Goal: Transaction & Acquisition: Obtain resource

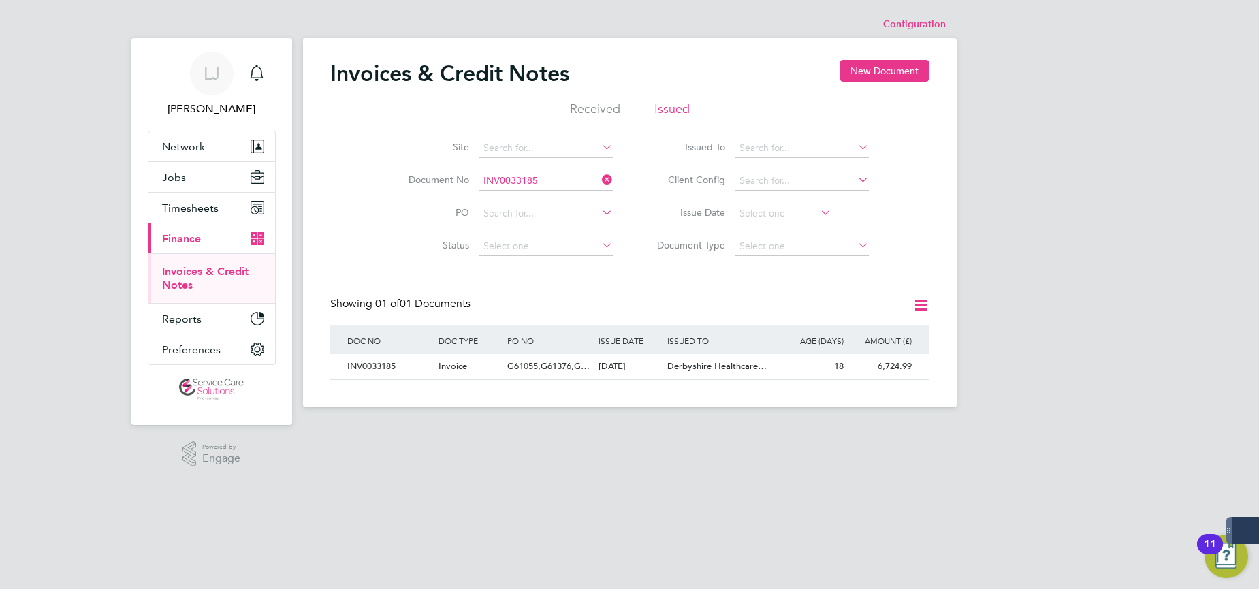
scroll to position [26, 115]
click at [599, 179] on icon at bounding box center [599, 179] width 0 height 19
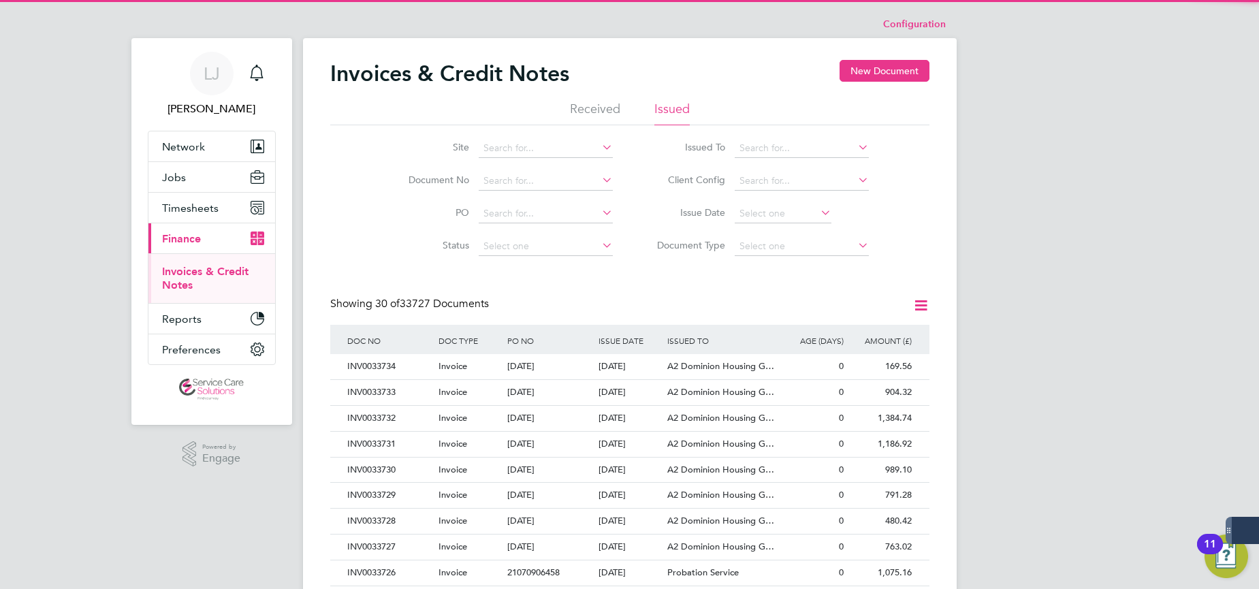
scroll to position [0, 0]
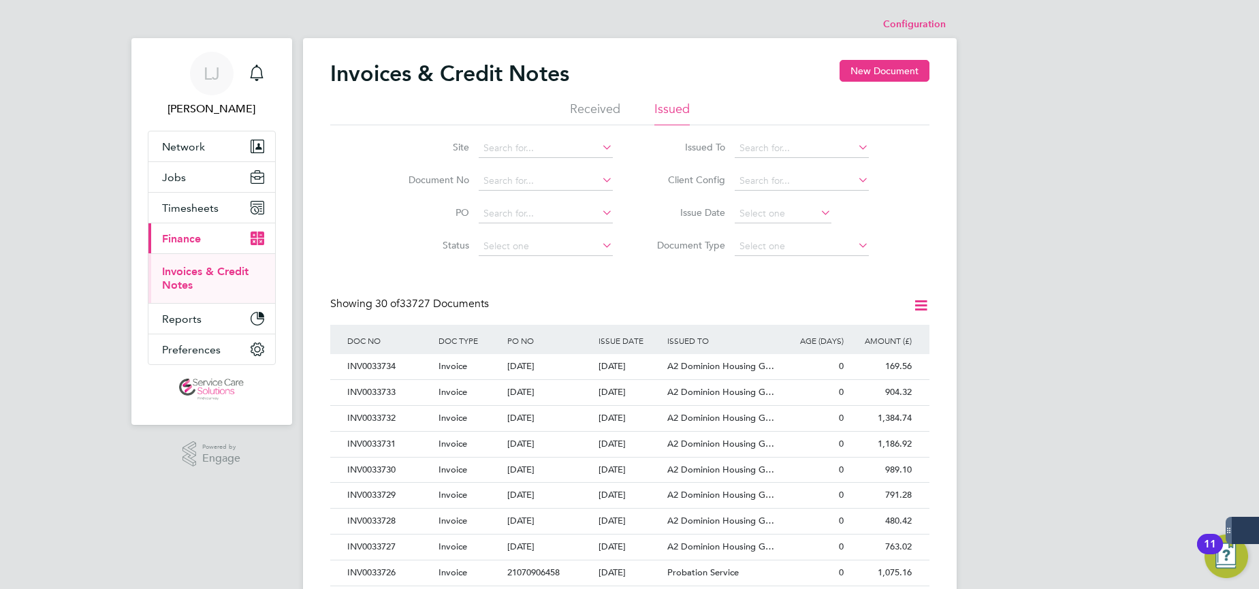
click at [855, 147] on icon at bounding box center [855, 147] width 0 height 19
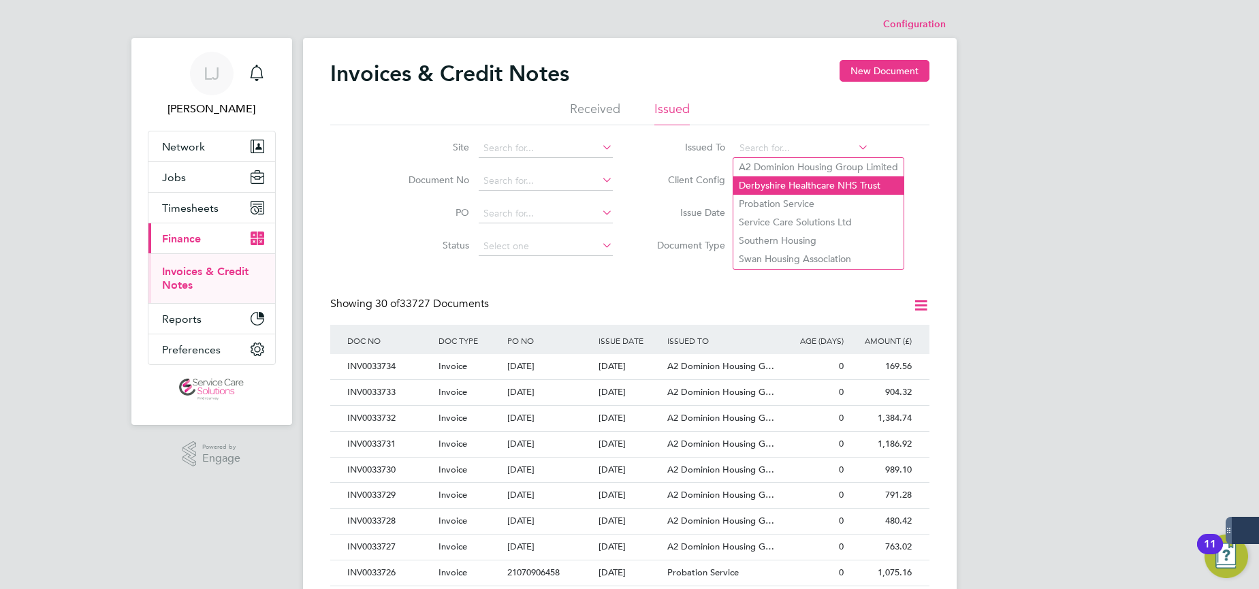
click at [847, 178] on li "Derbyshire Healthcare NHS Trust" at bounding box center [818, 185] width 170 height 18
type input "Derbyshire Healthcare NHS Trust"
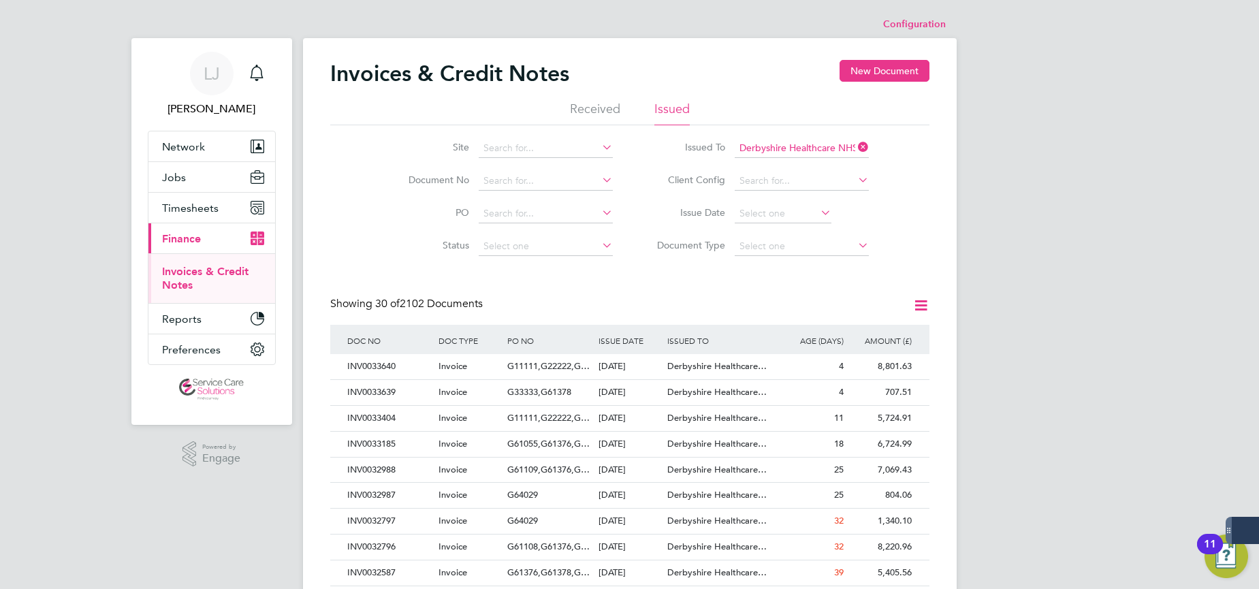
click at [855, 183] on icon at bounding box center [855, 179] width 0 height 19
click at [915, 183] on div "Site Document No PO Status Paid Date Issued To Derbyshire Healthcare NHS Trust …" at bounding box center [629, 194] width 599 height 138
click at [616, 394] on div "[DATE]" at bounding box center [629, 392] width 69 height 25
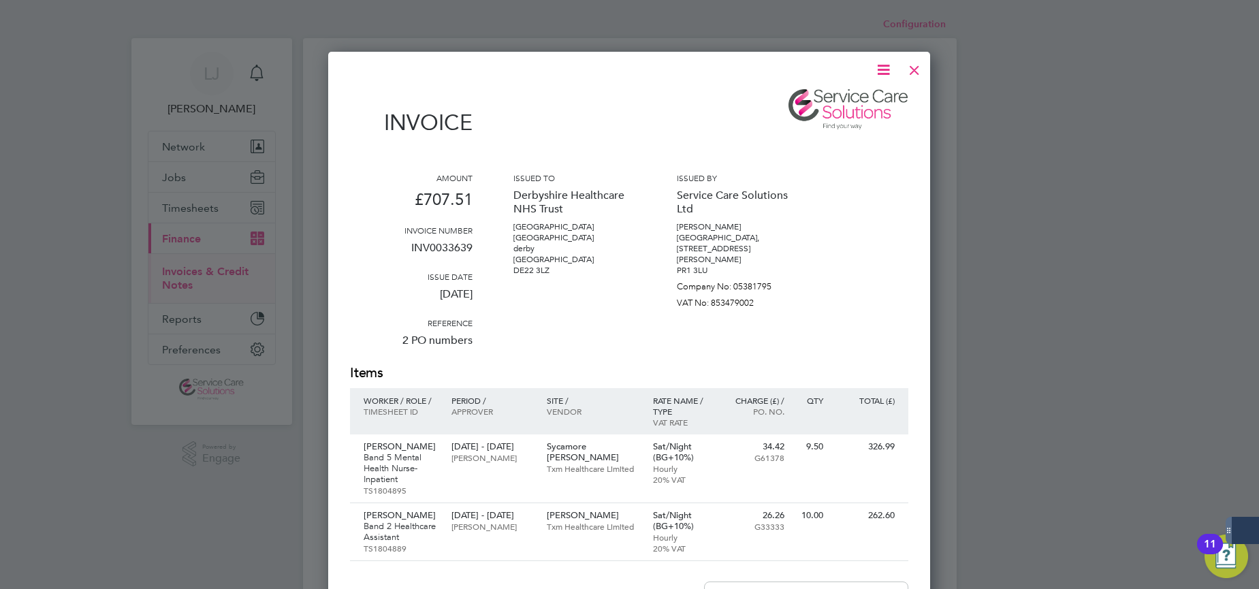
click at [878, 72] on icon at bounding box center [883, 69] width 17 height 17
click at [825, 99] on li "Download Invoice" at bounding box center [842, 102] width 94 height 19
click at [915, 73] on div at bounding box center [914, 66] width 25 height 25
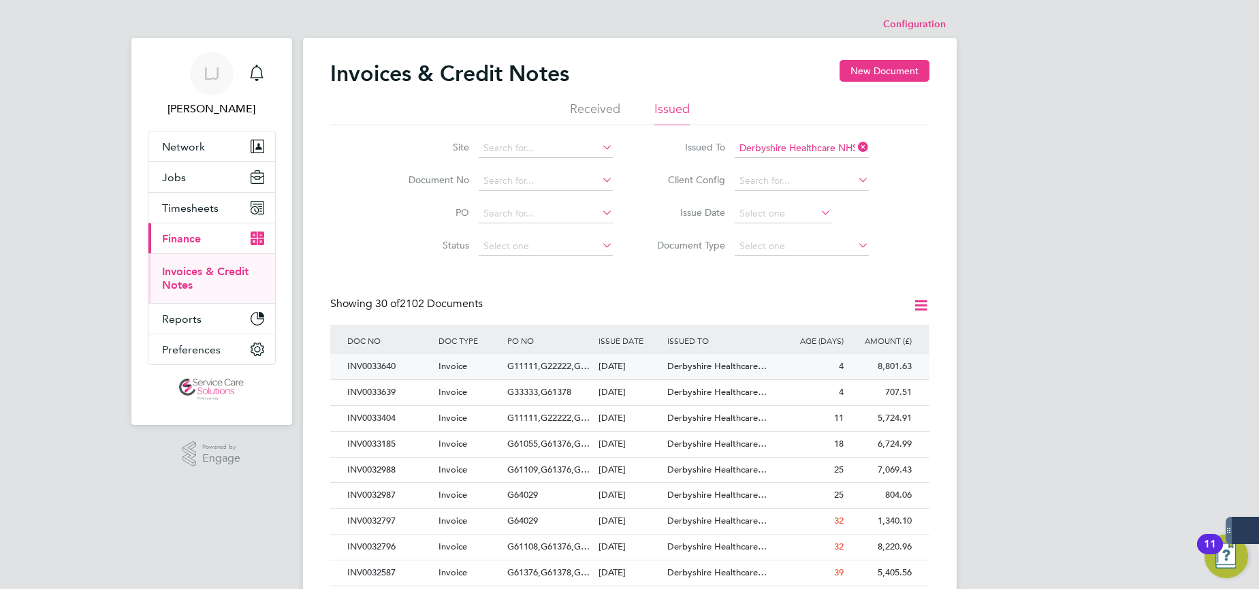
click at [722, 362] on span "Derbyshire Healthcare…" at bounding box center [716, 366] width 99 height 12
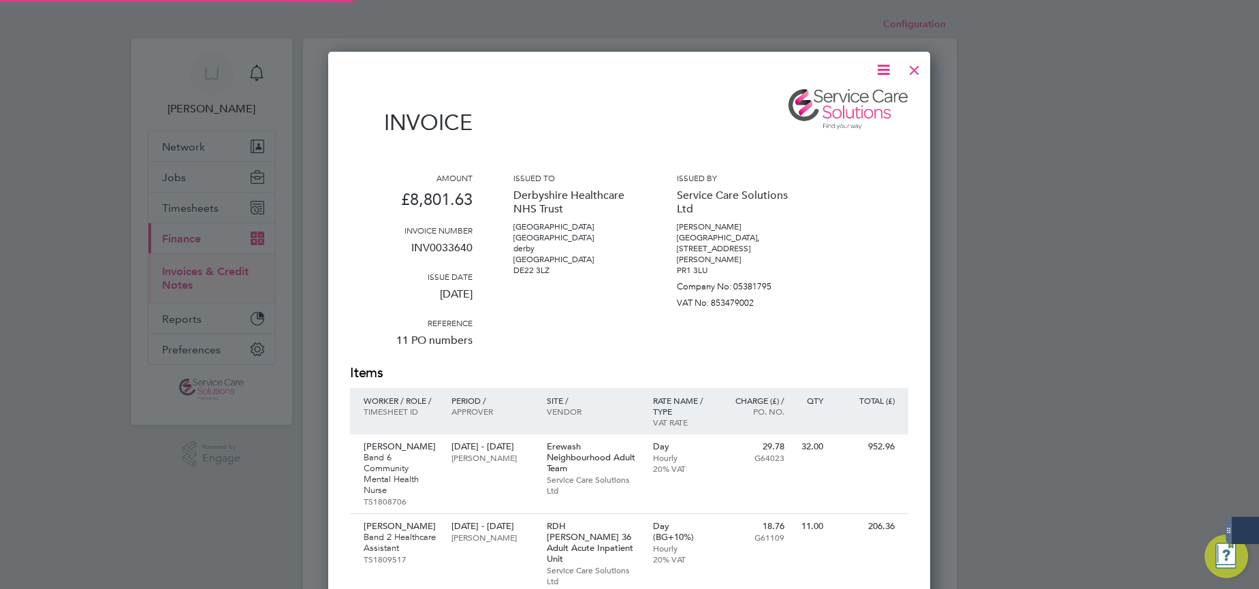
scroll to position [3417, 603]
click at [914, 70] on div at bounding box center [914, 66] width 25 height 25
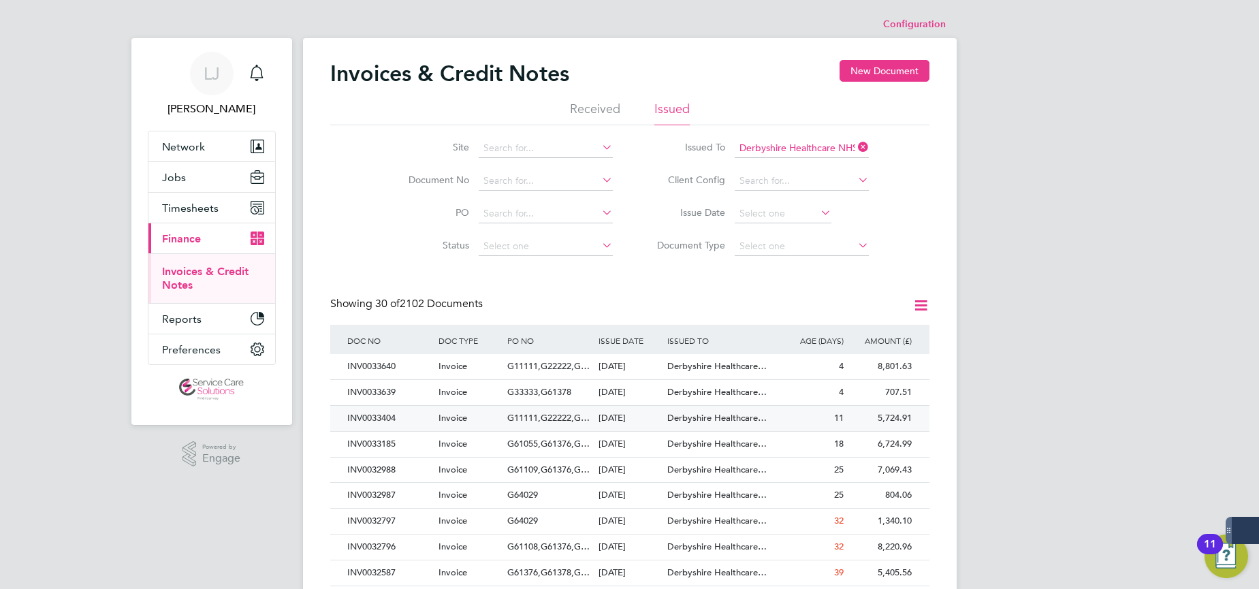
click at [646, 420] on div "[DATE]" at bounding box center [629, 418] width 69 height 25
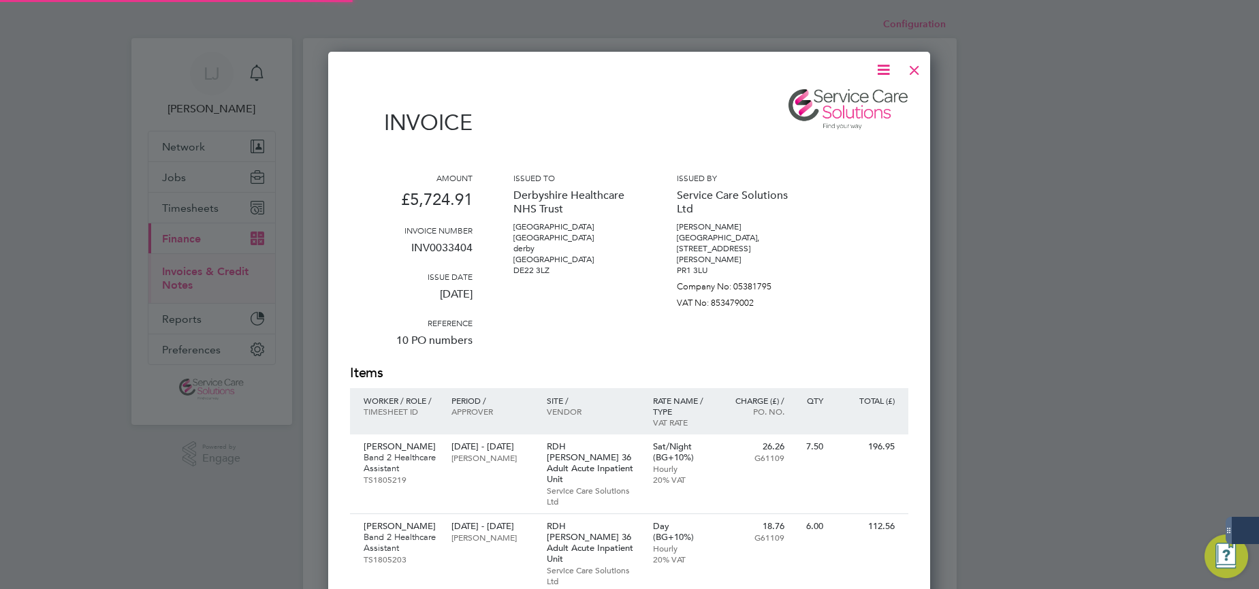
scroll to position [2574, 603]
click at [913, 69] on div at bounding box center [914, 66] width 25 height 25
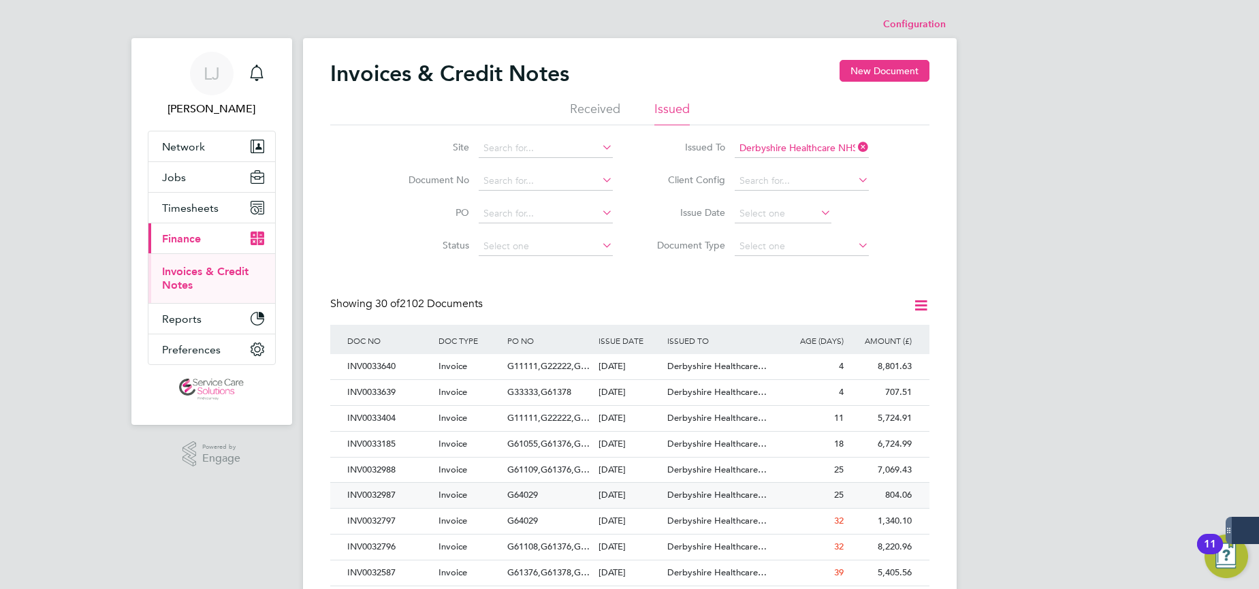
click at [556, 498] on div "G64029" at bounding box center [549, 495] width 91 height 25
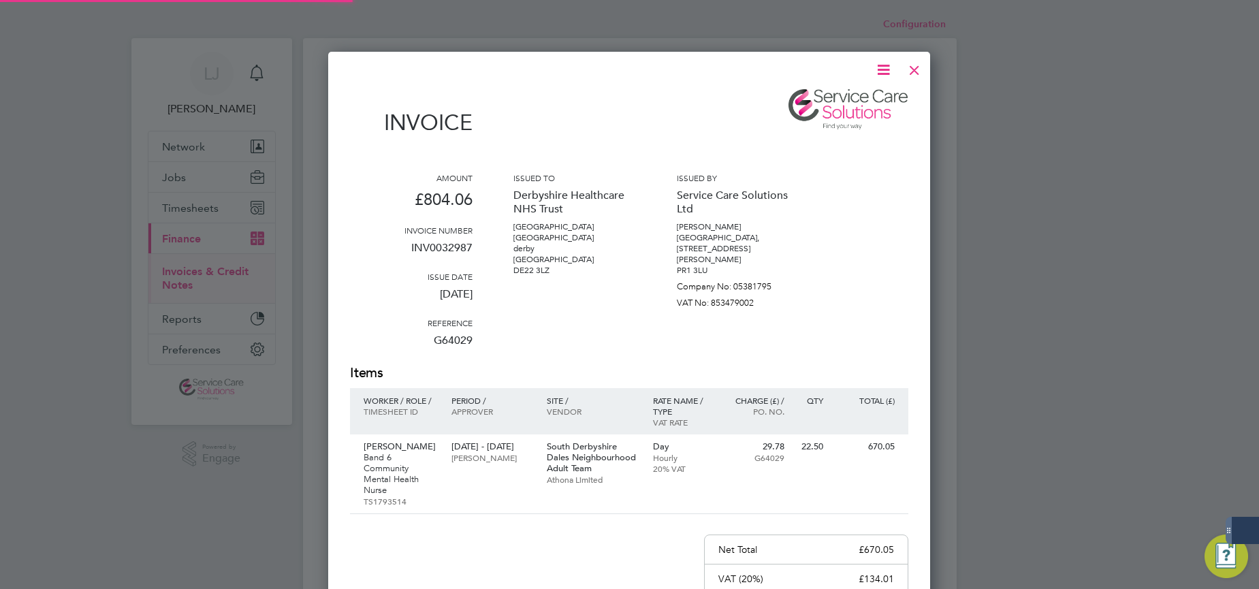
scroll to position [746, 603]
click at [919, 66] on div at bounding box center [914, 66] width 25 height 25
